Goal: Transaction & Acquisition: Purchase product/service

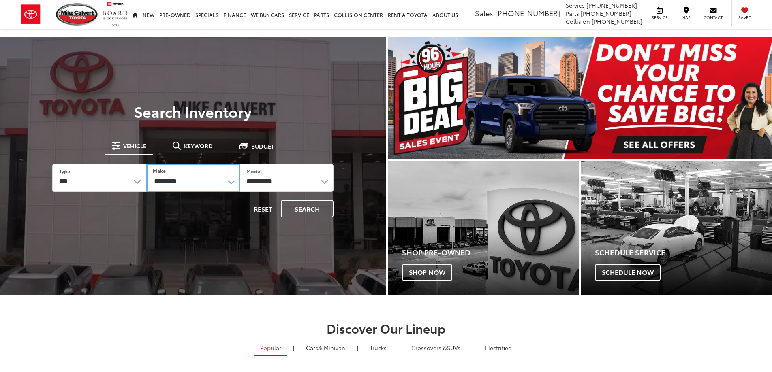
click at [195, 180] on select "**********" at bounding box center [193, 178] width 94 height 28
click at [126, 182] on select "*** *** **** *********" at bounding box center [98, 177] width 93 height 27
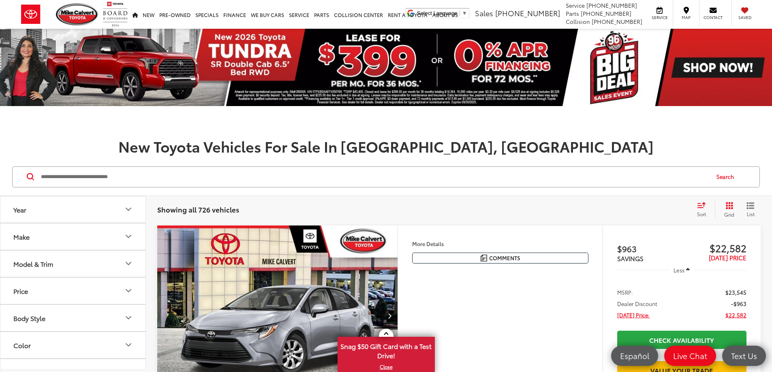
click at [130, 261] on icon "Model & Trim" at bounding box center [129, 264] width 10 height 10
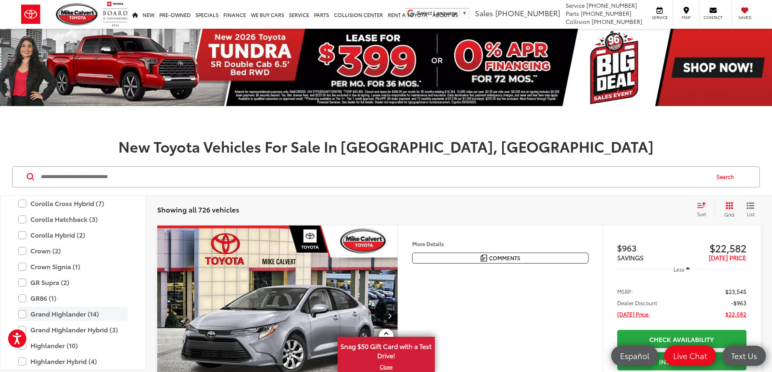
scroll to position [279, 0]
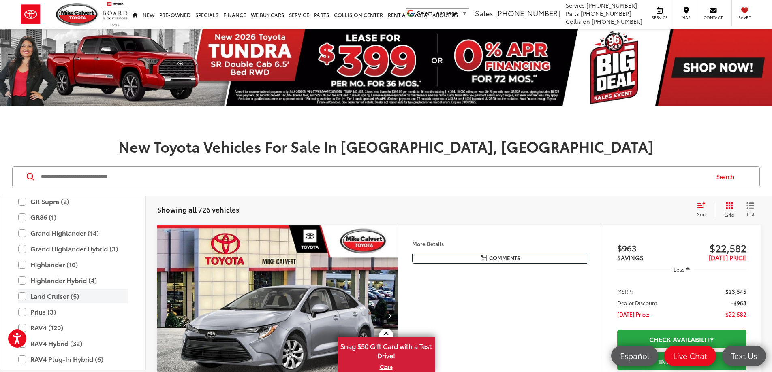
click at [23, 297] on label "Land Cruiser (5)" at bounding box center [72, 296] width 109 height 14
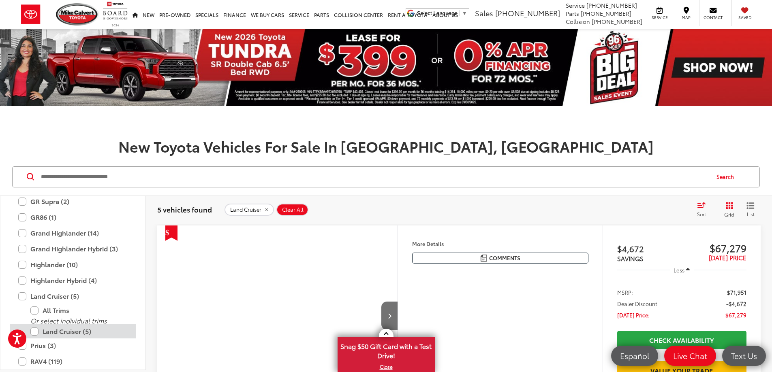
click at [37, 335] on label "Land Cruiser (5)" at bounding box center [78, 332] width 97 height 14
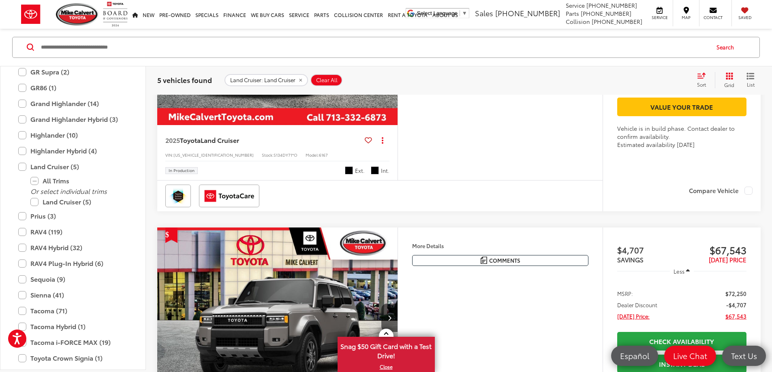
scroll to position [892, 0]
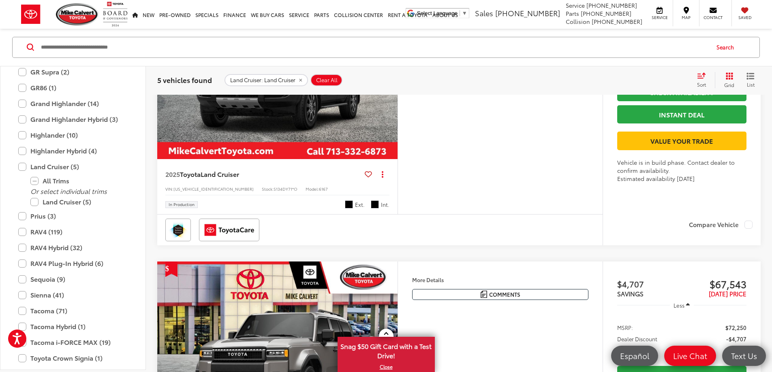
click at [291, 144] on img "2025 Toyota Land Cruiser Land Cruiser 0" at bounding box center [278, 69] width 242 height 181
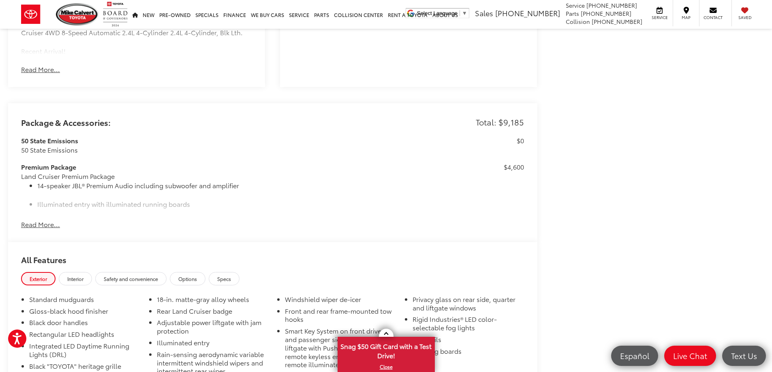
scroll to position [646, 0]
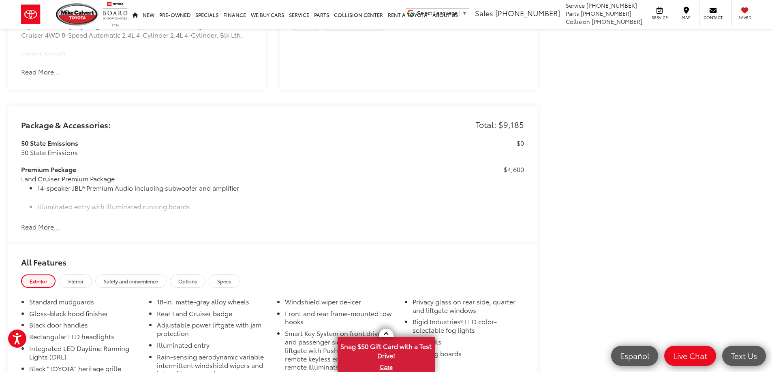
click at [41, 225] on button "Read More..." at bounding box center [40, 226] width 39 height 9
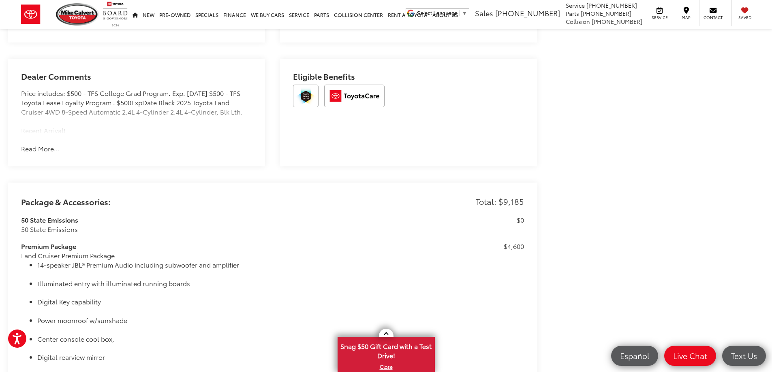
scroll to position [539, 0]
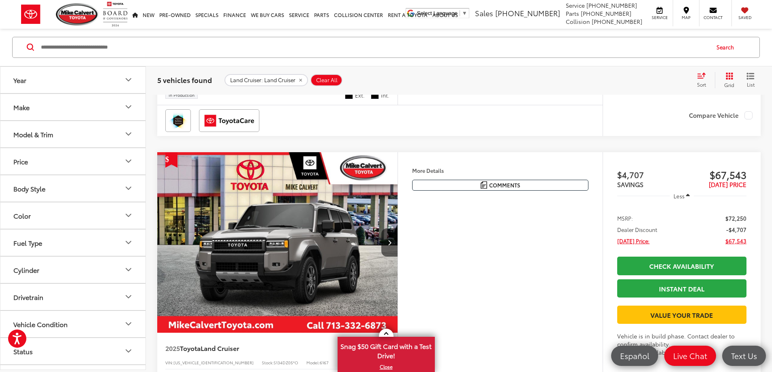
scroll to position [900, 0]
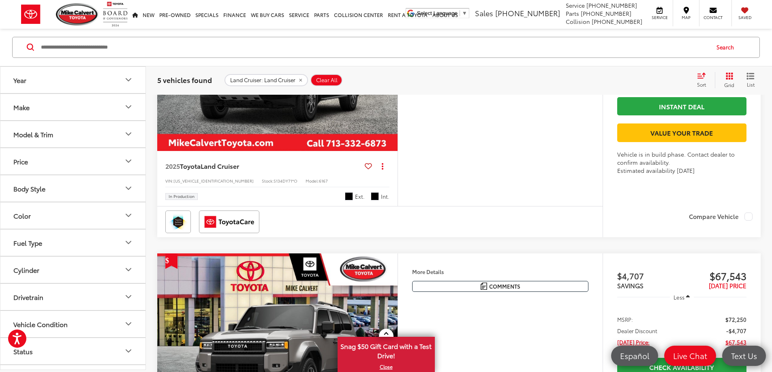
click at [272, 152] on img "2025 Toyota Land Cruiser Land Cruiser 0" at bounding box center [278, 60] width 242 height 181
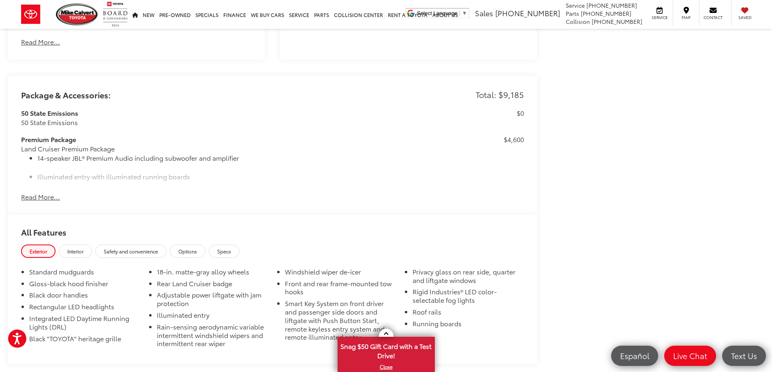
scroll to position [671, 0]
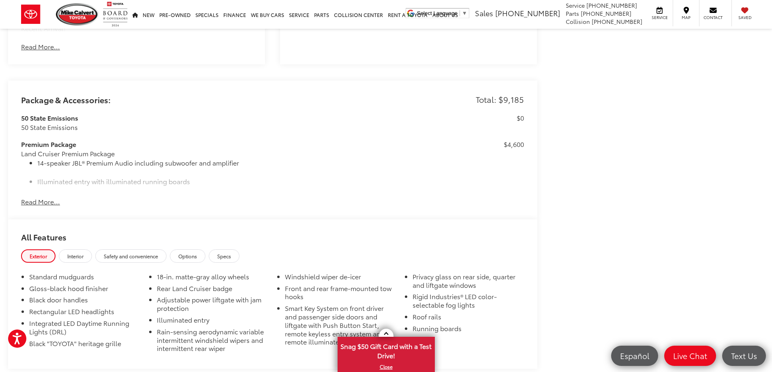
click at [44, 200] on button "Read More..." at bounding box center [40, 201] width 39 height 9
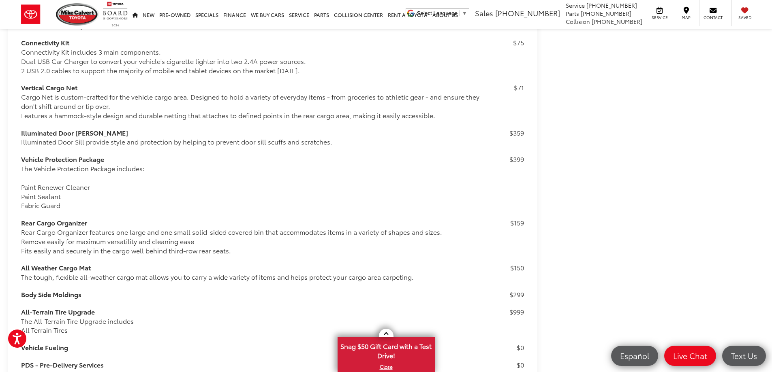
scroll to position [1187, 0]
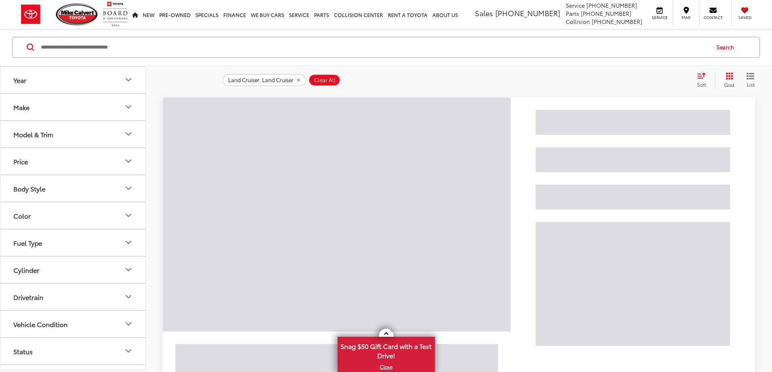
scroll to position [130, 0]
